Goal: Task Accomplishment & Management: Manage account settings

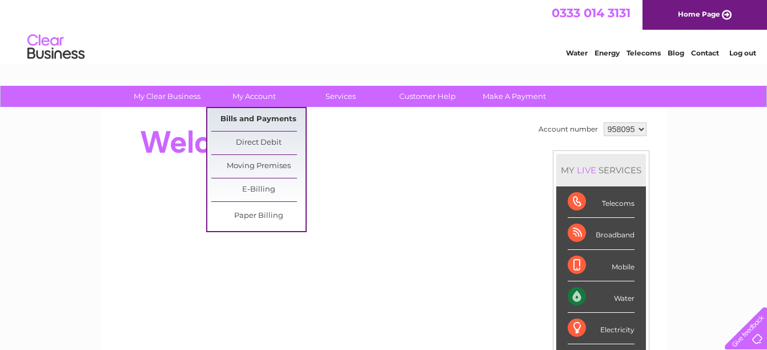
click at [255, 119] on link "Bills and Payments" at bounding box center [258, 119] width 94 height 23
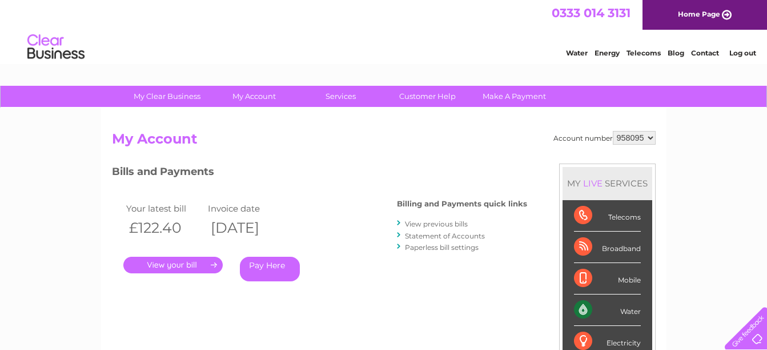
click at [177, 262] on link "." at bounding box center [172, 265] width 99 height 17
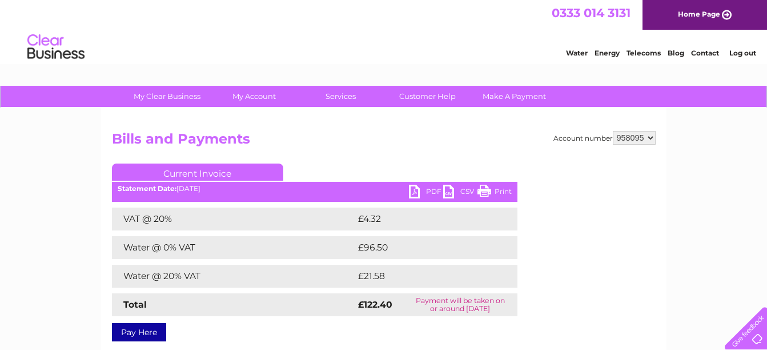
click at [414, 188] on link "PDF" at bounding box center [426, 193] width 34 height 17
